Goal: Find specific page/section: Find specific page/section

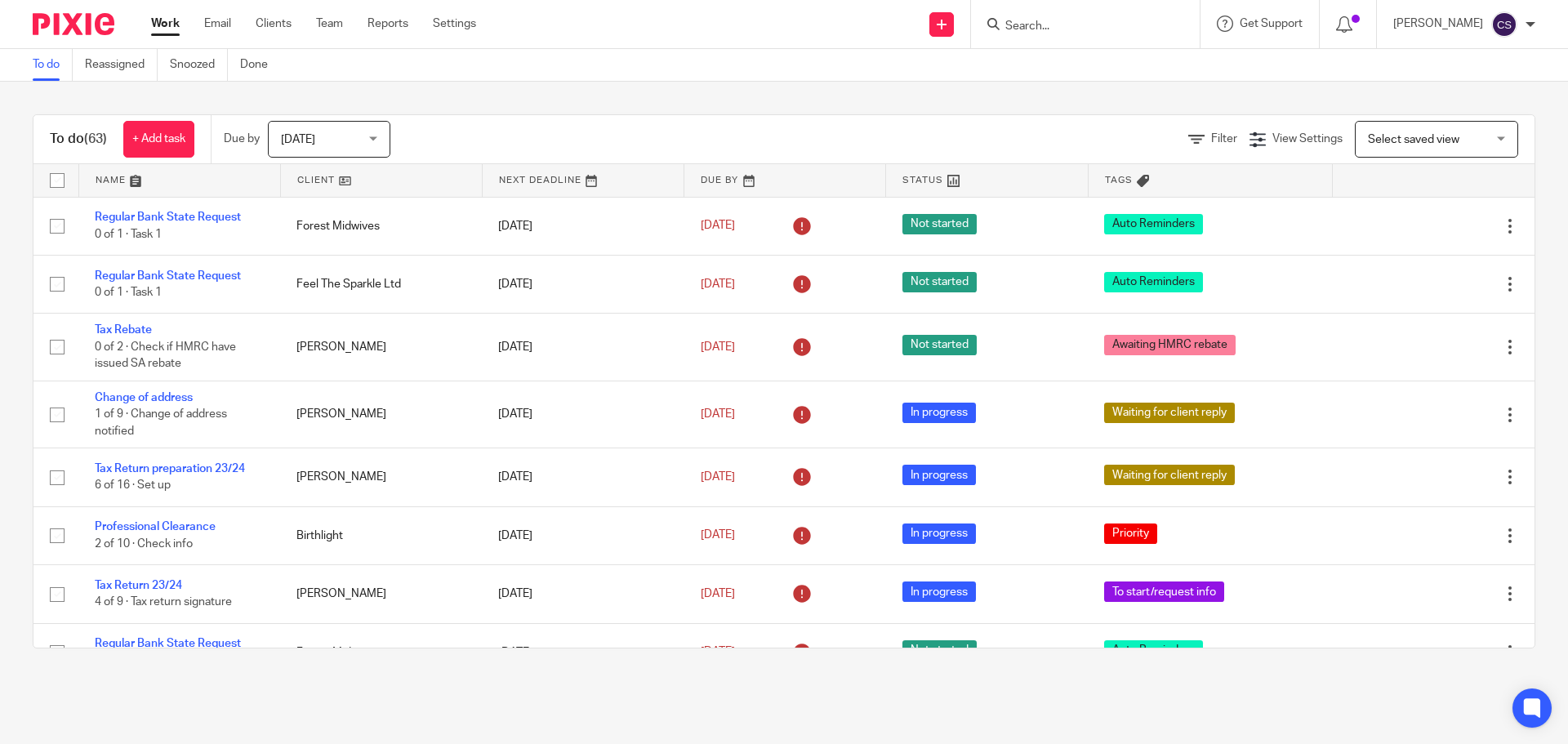
click at [1031, 25] on input "Search" at bounding box center [1076, 26] width 147 height 14
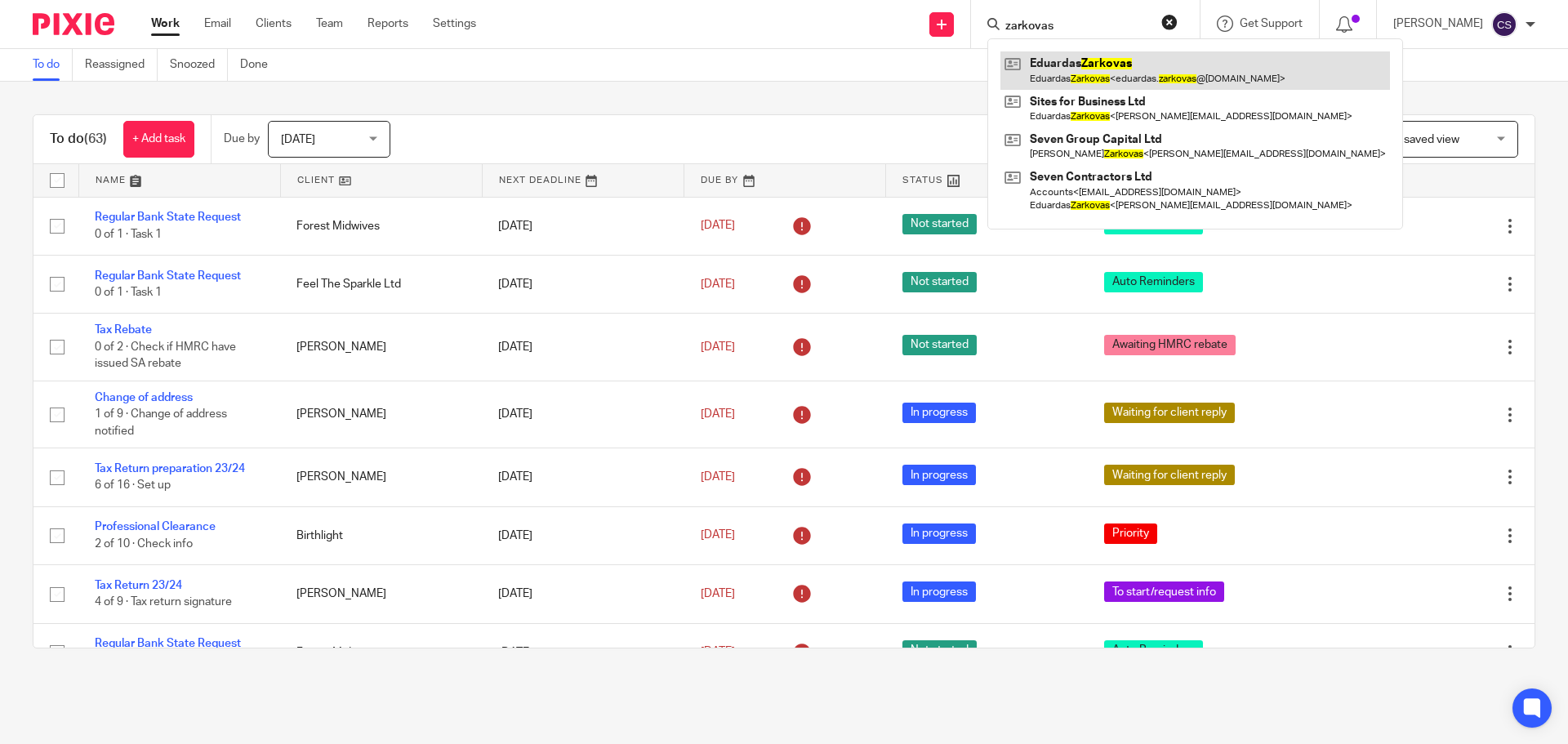
type input "zarkovas"
click at [1095, 59] on link at bounding box center [1196, 70] width 390 height 37
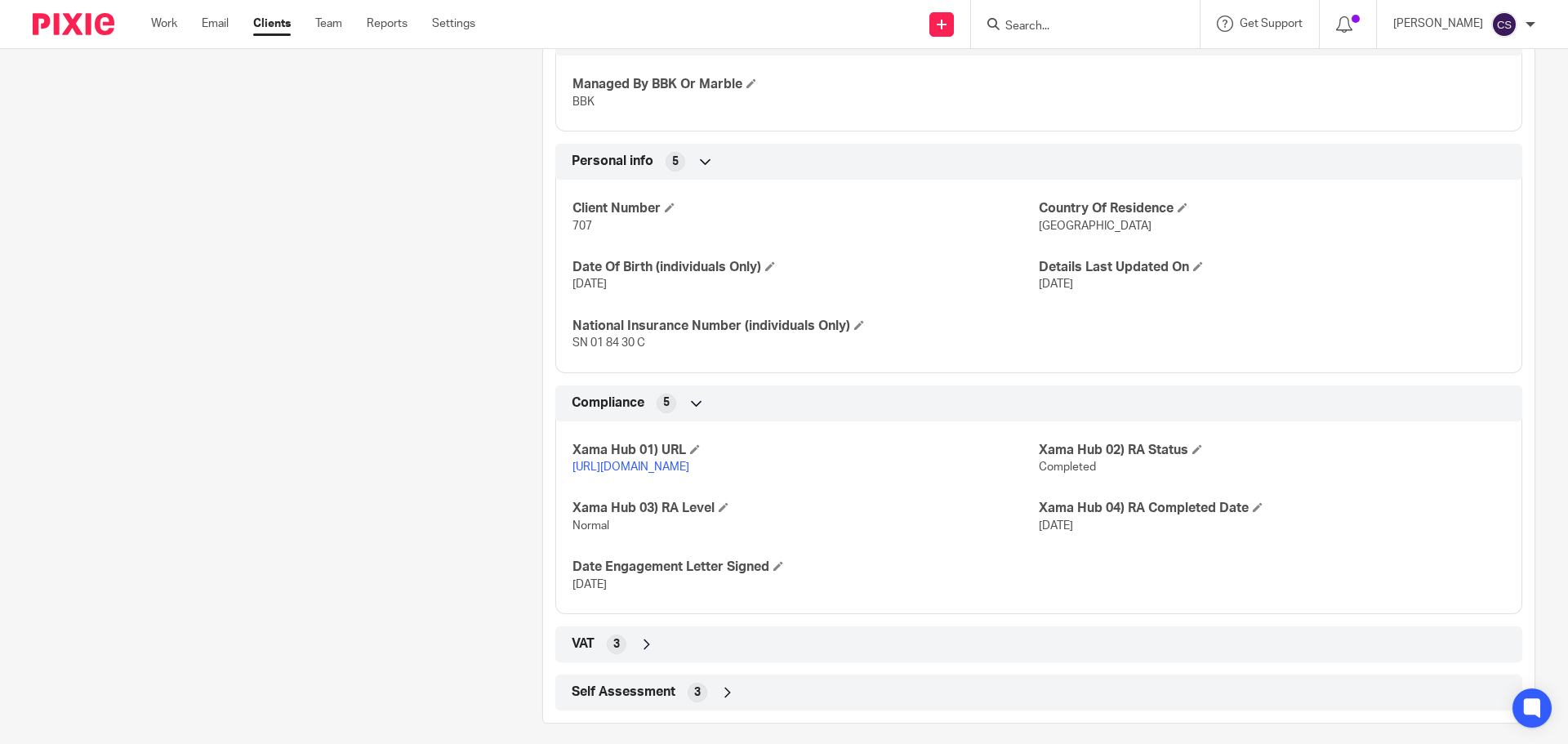
scroll to position [725, 0]
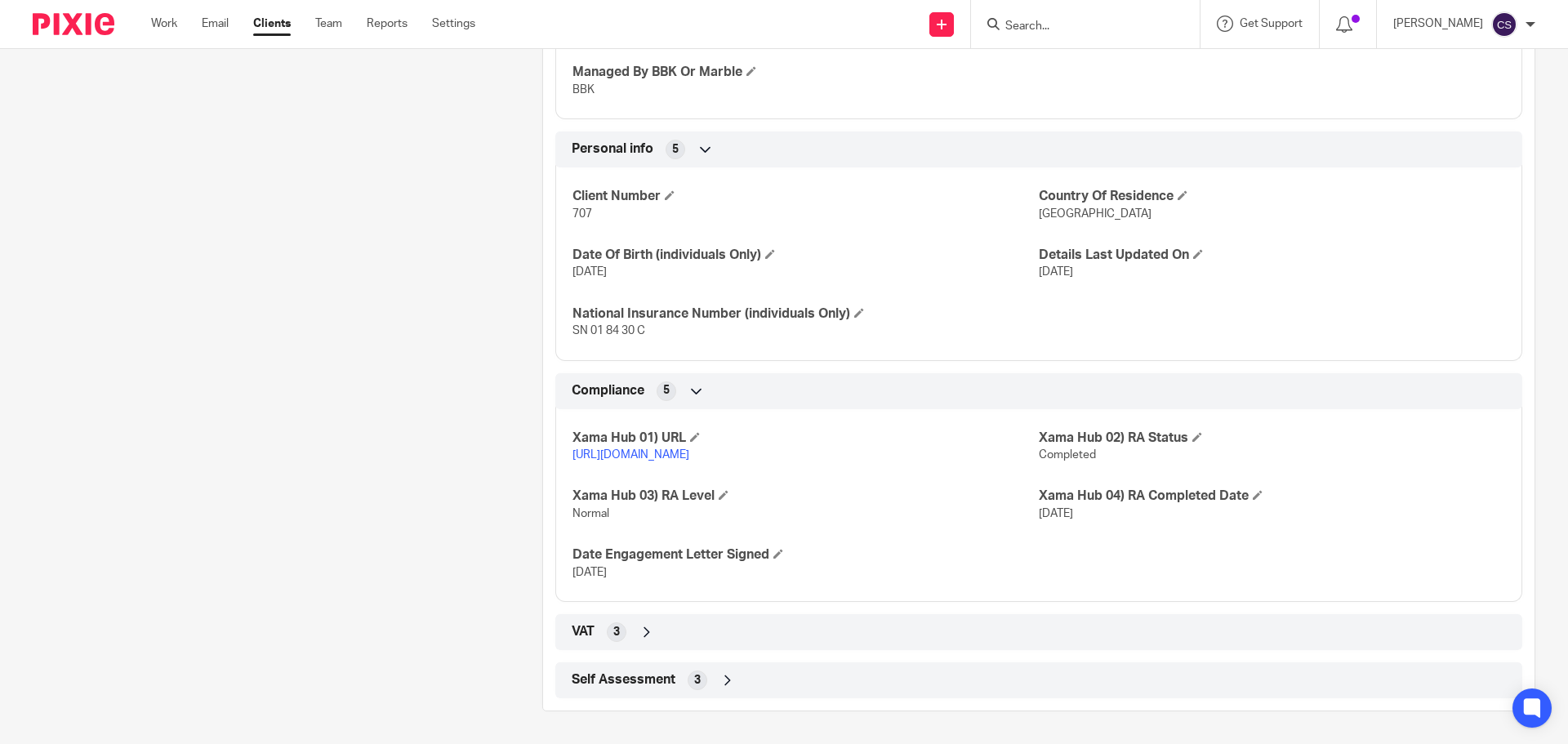
click at [725, 680] on icon at bounding box center [727, 680] width 16 height 16
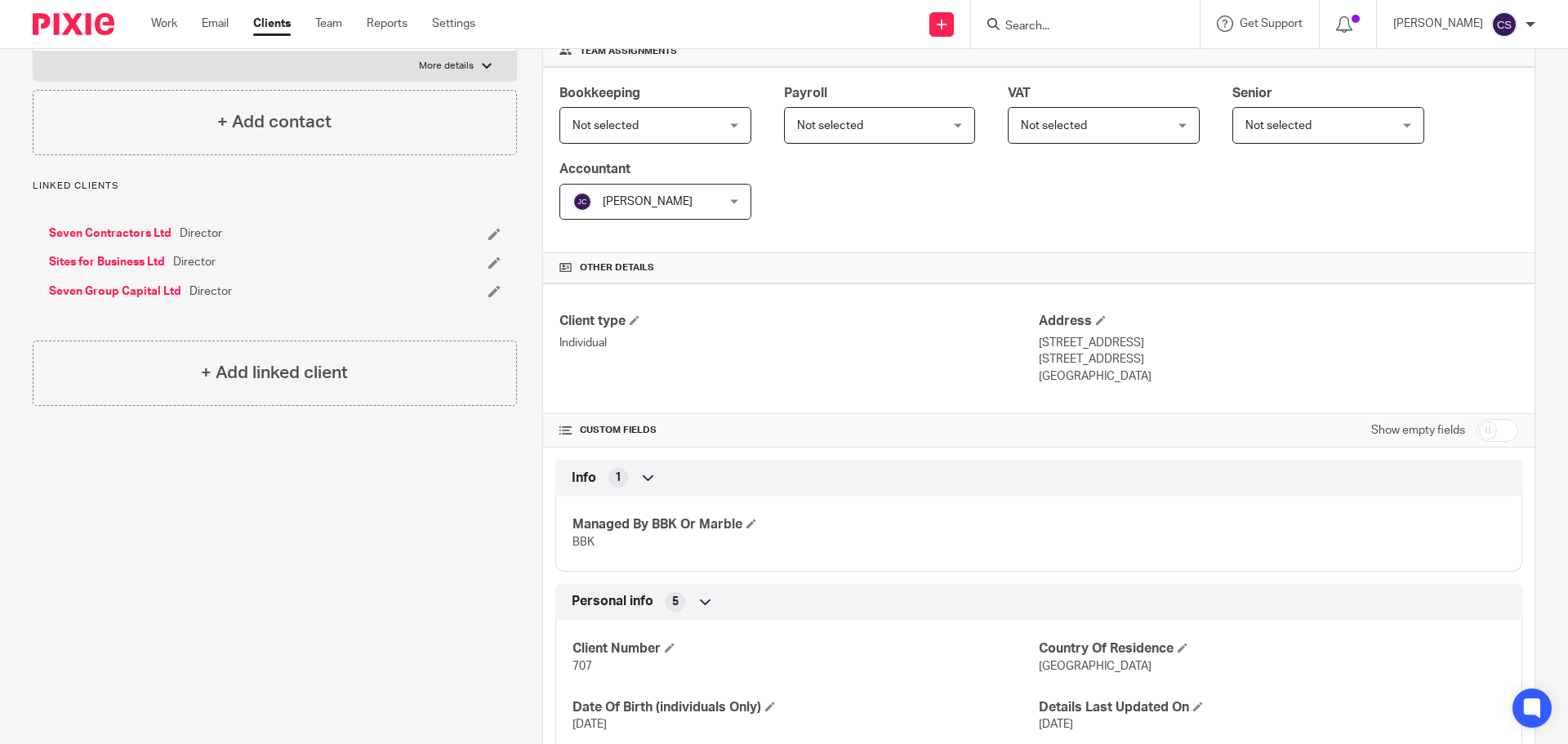
scroll to position [43, 0]
